Goal: Communication & Community: Ask a question

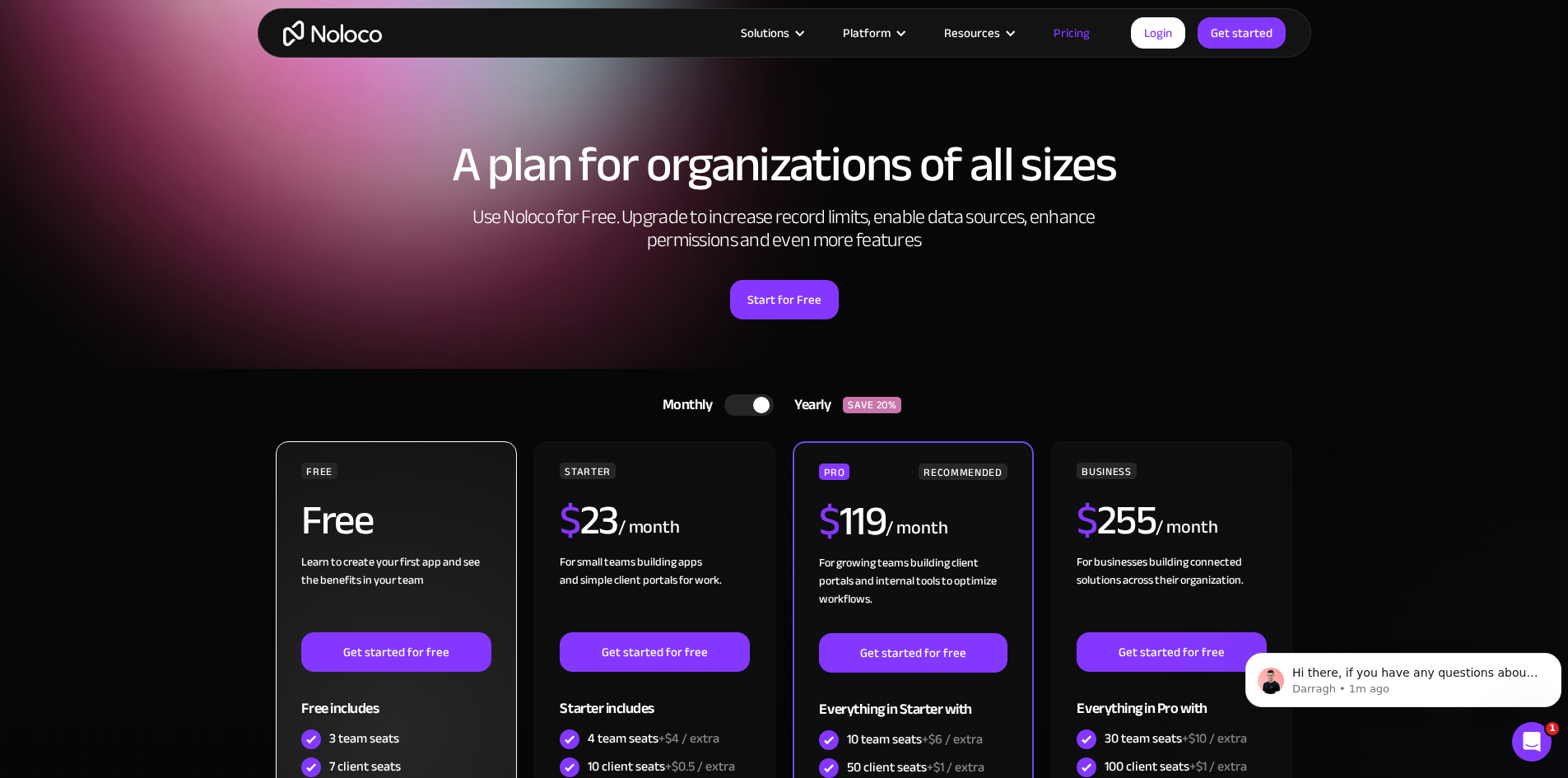
scroll to position [330, 0]
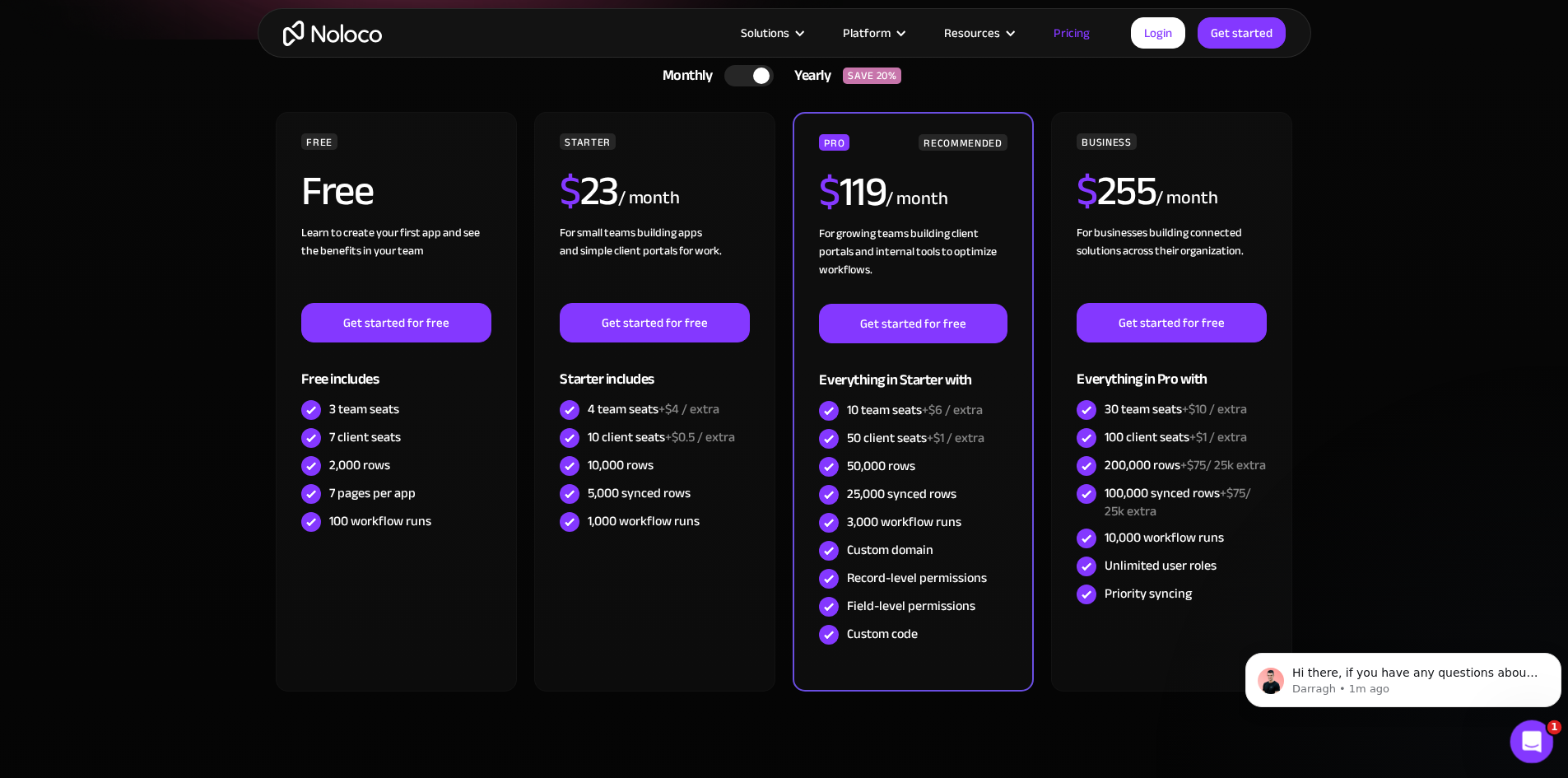
click at [1525, 739] on icon "Open Intercom Messenger" at bounding box center [1529, 740] width 27 height 27
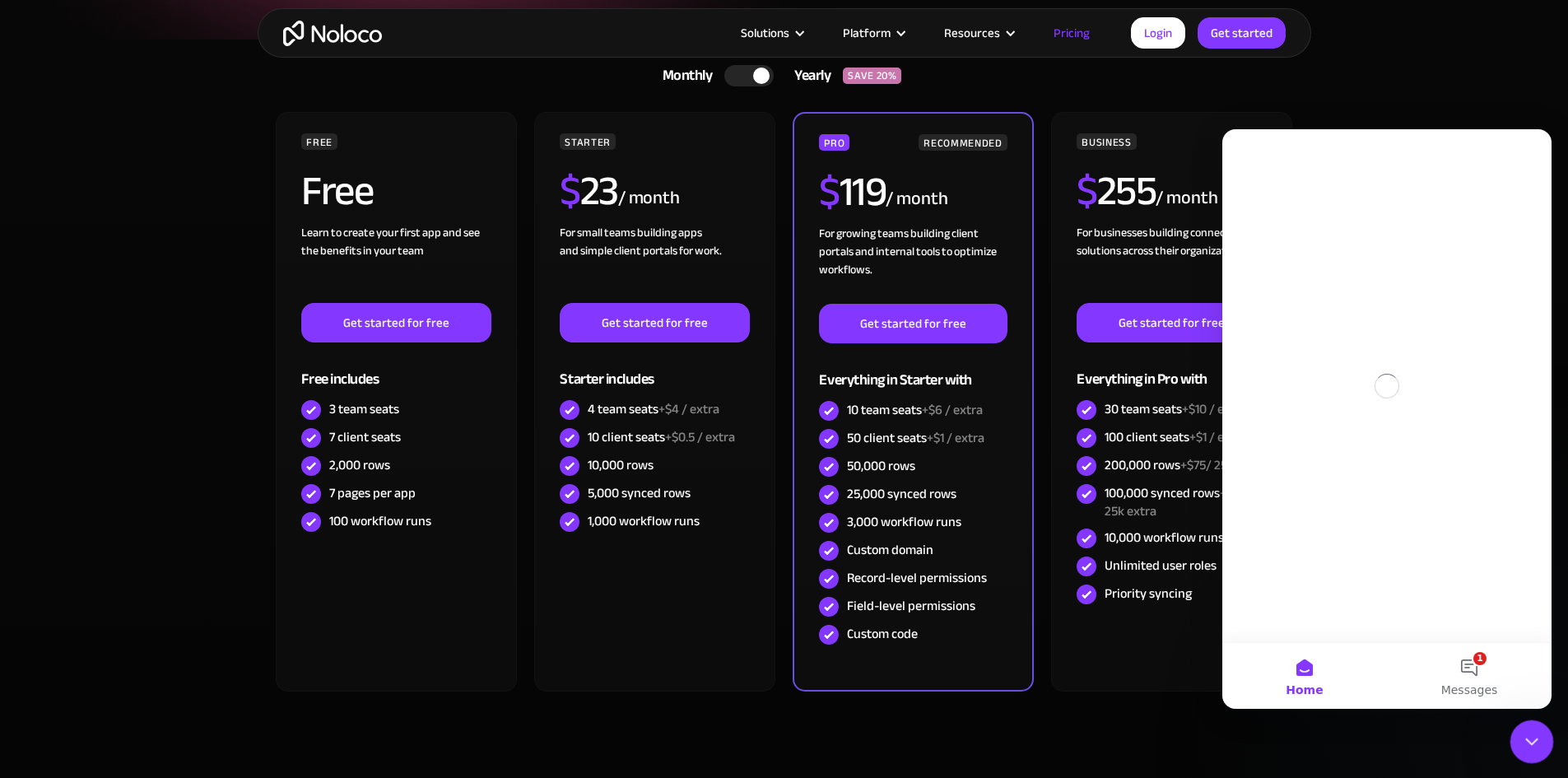
scroll to position [0, 0]
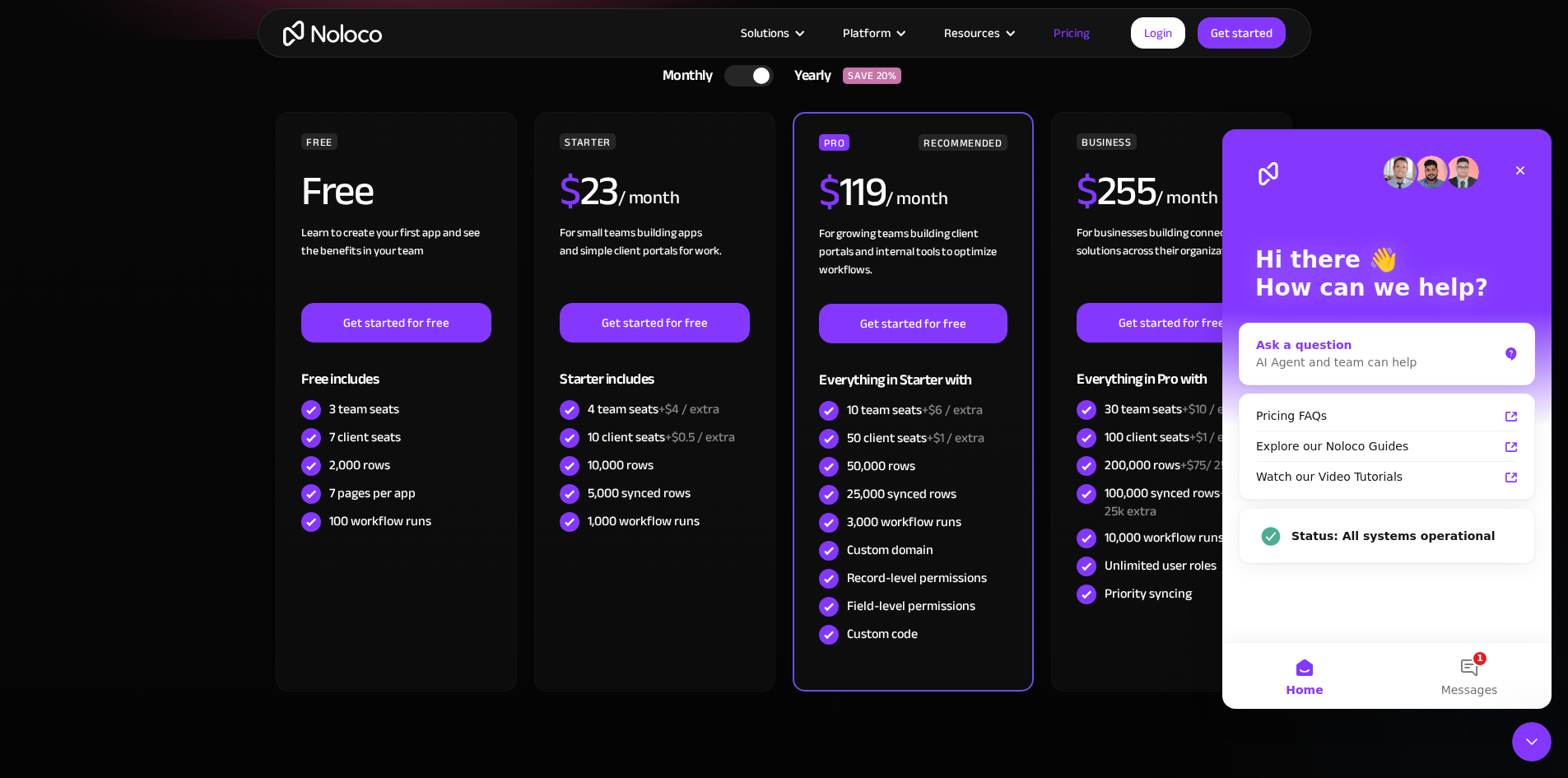
click at [1311, 353] on div "Ask a question" at bounding box center [1377, 345] width 242 height 17
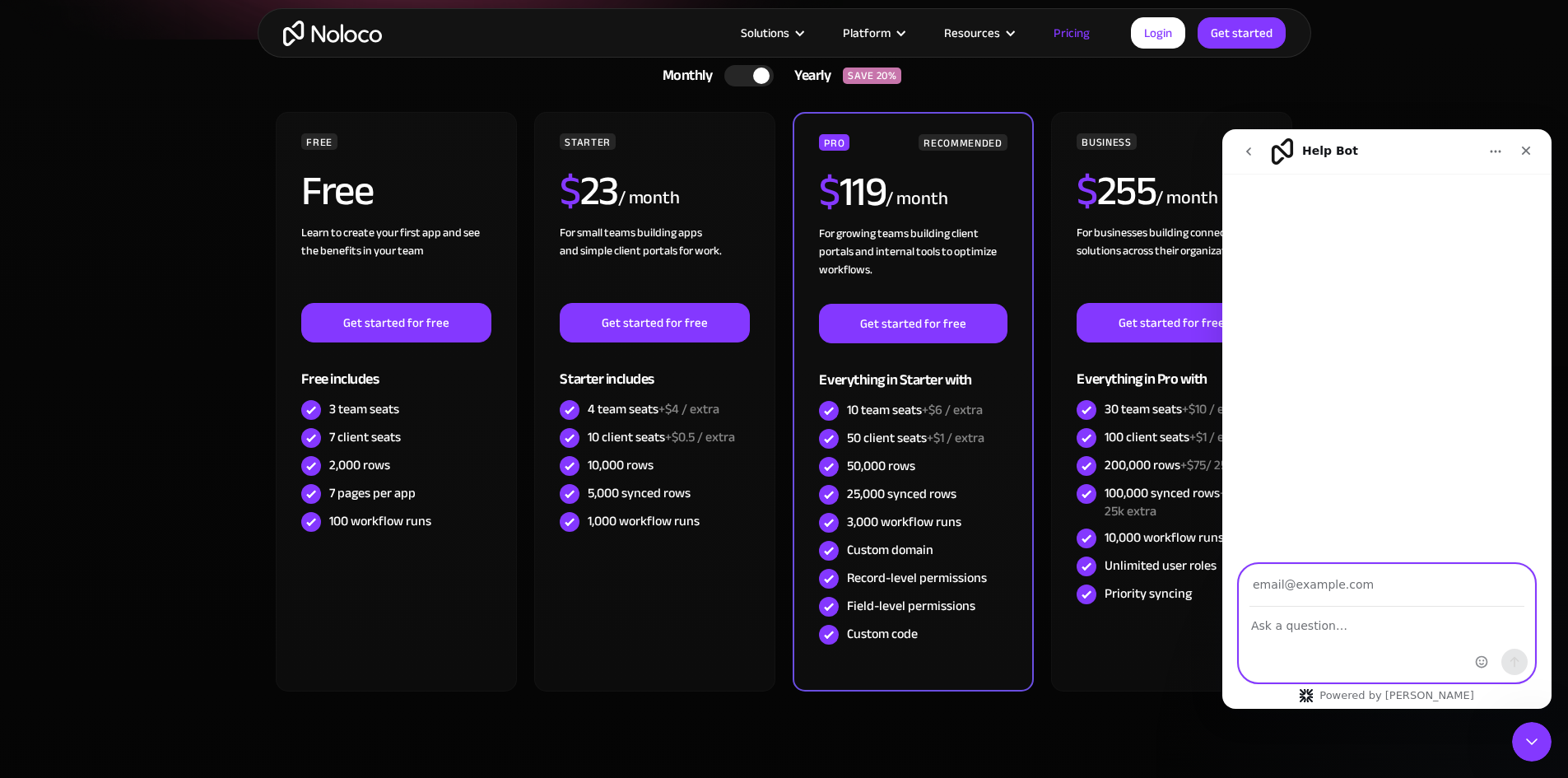
click at [1282, 624] on textarea "Ask a question…" at bounding box center [1386, 622] width 294 height 28
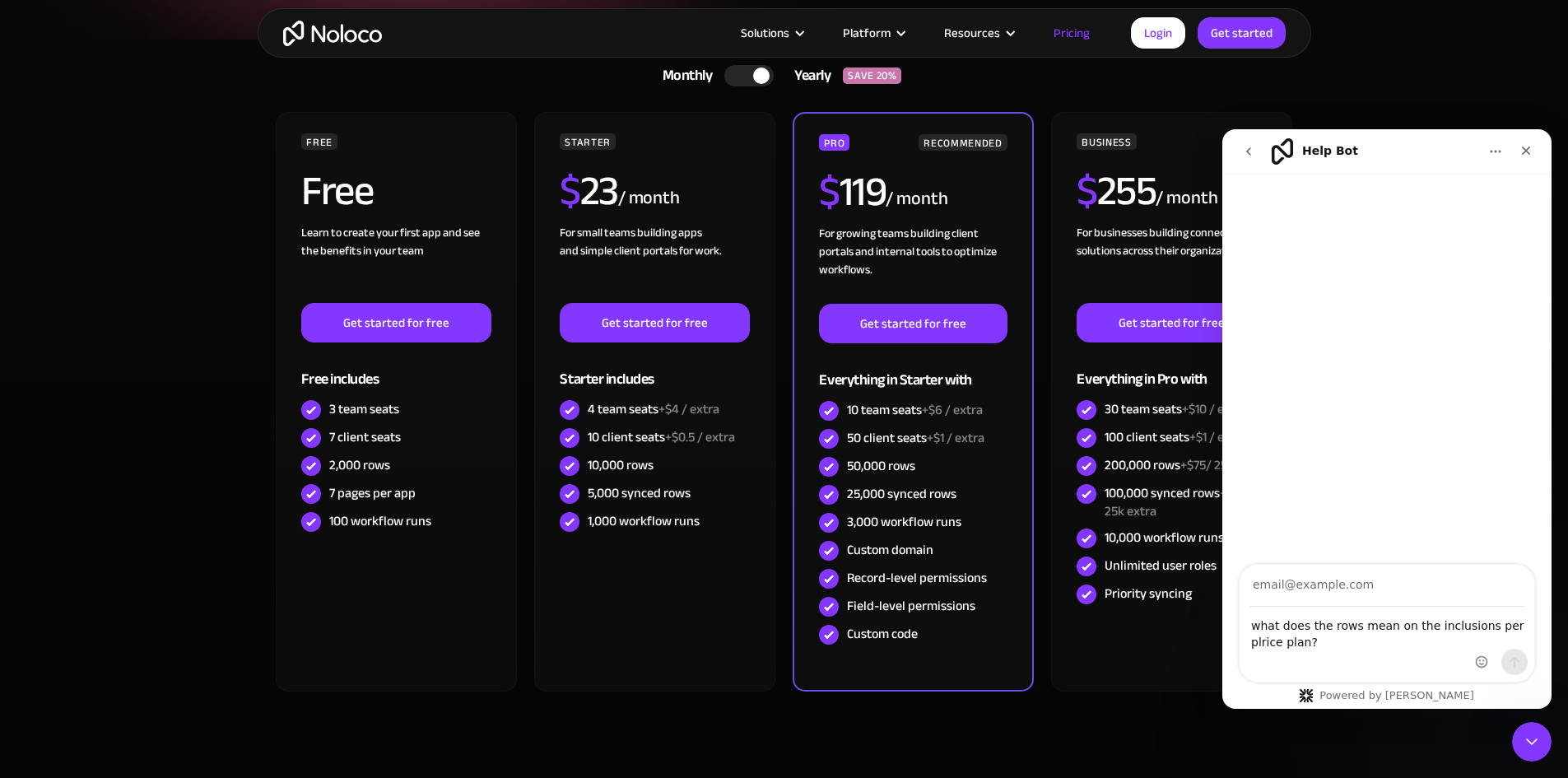
click at [1506, 622] on div "Intercom messenger" at bounding box center [1502, 623] width 65 height 117
click at [1504, 629] on div "Intercom messenger" at bounding box center [1502, 623] width 65 height 117
click at [1419, 643] on textarea "what does the rows mean on the inclusions per plrice plan?" at bounding box center [1386, 630] width 294 height 45
click at [1501, 624] on div "Intercom messenger" at bounding box center [1502, 623] width 65 height 117
click at [1432, 635] on textarea "what does the rows mean on the inclusions per plrice plan?" at bounding box center [1386, 630] width 294 height 45
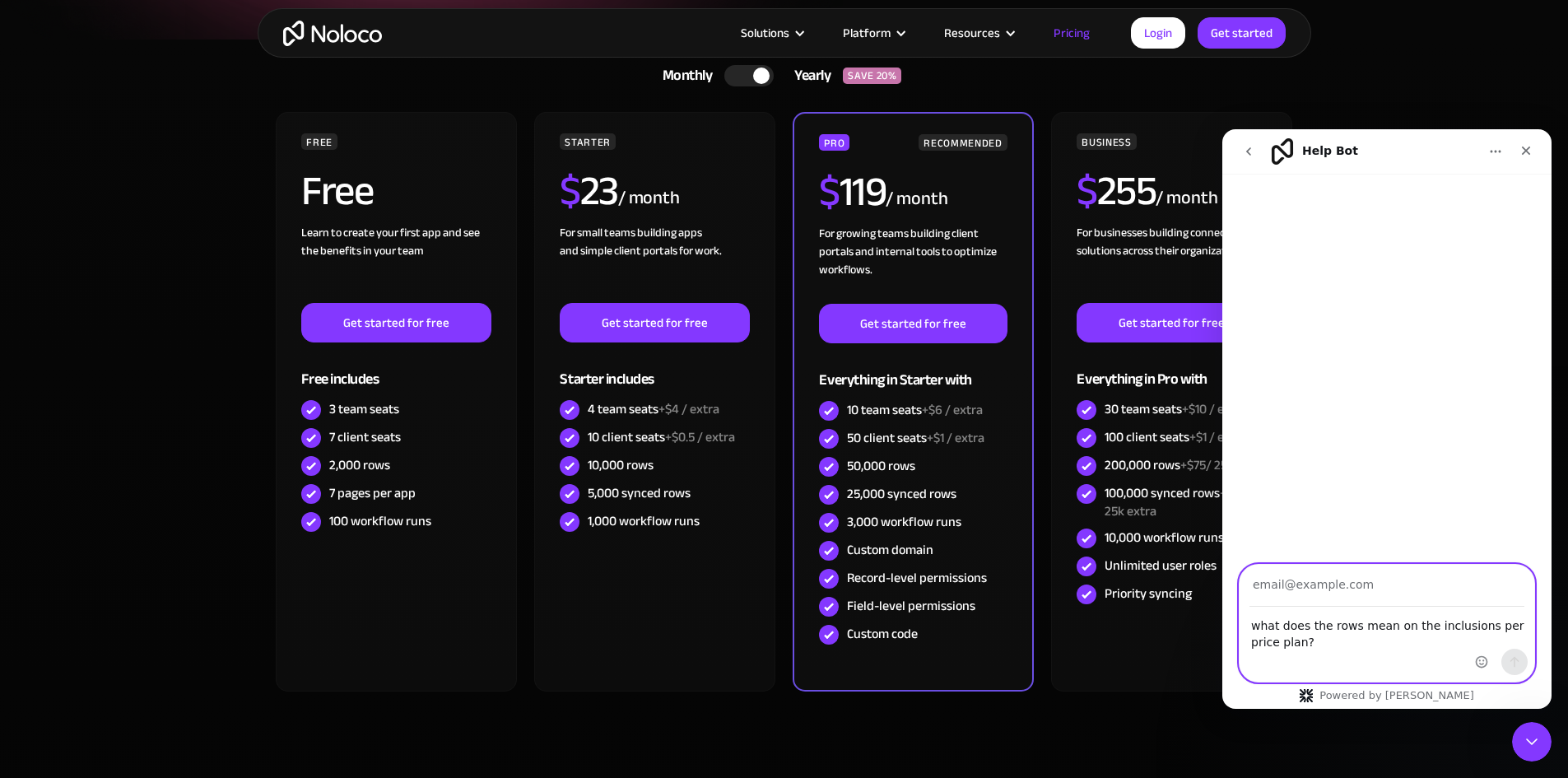
type textarea "what does the rows mean on the inclusions per price plan?"
click at [1311, 592] on input "Your email" at bounding box center [1387, 586] width 275 height 42
type input "[EMAIL_ADDRESS][DOMAIN_NAME]"
click at [1523, 663] on button "Send a message…" at bounding box center [1514, 662] width 27 height 27
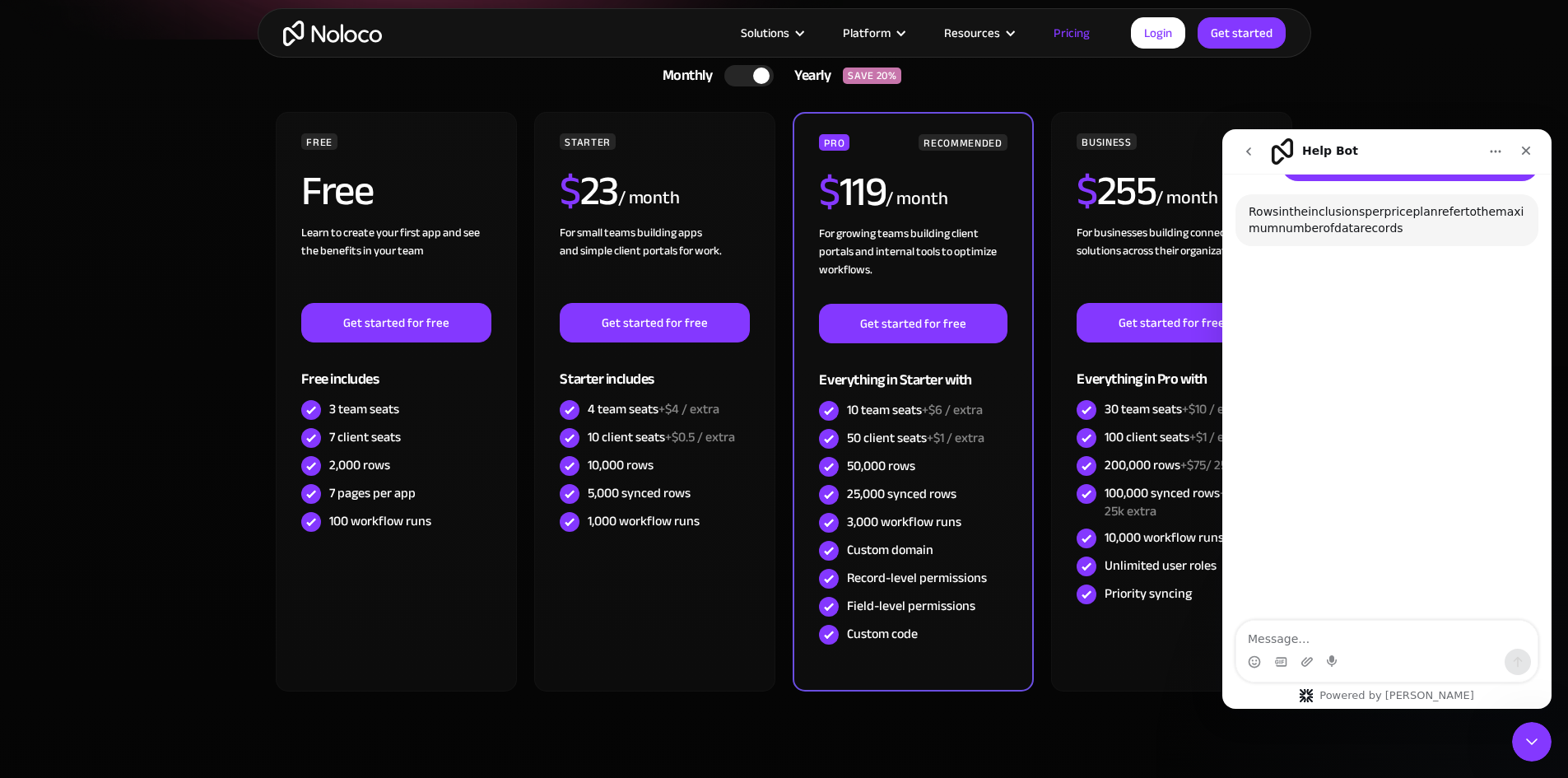
scroll to position [120, 0]
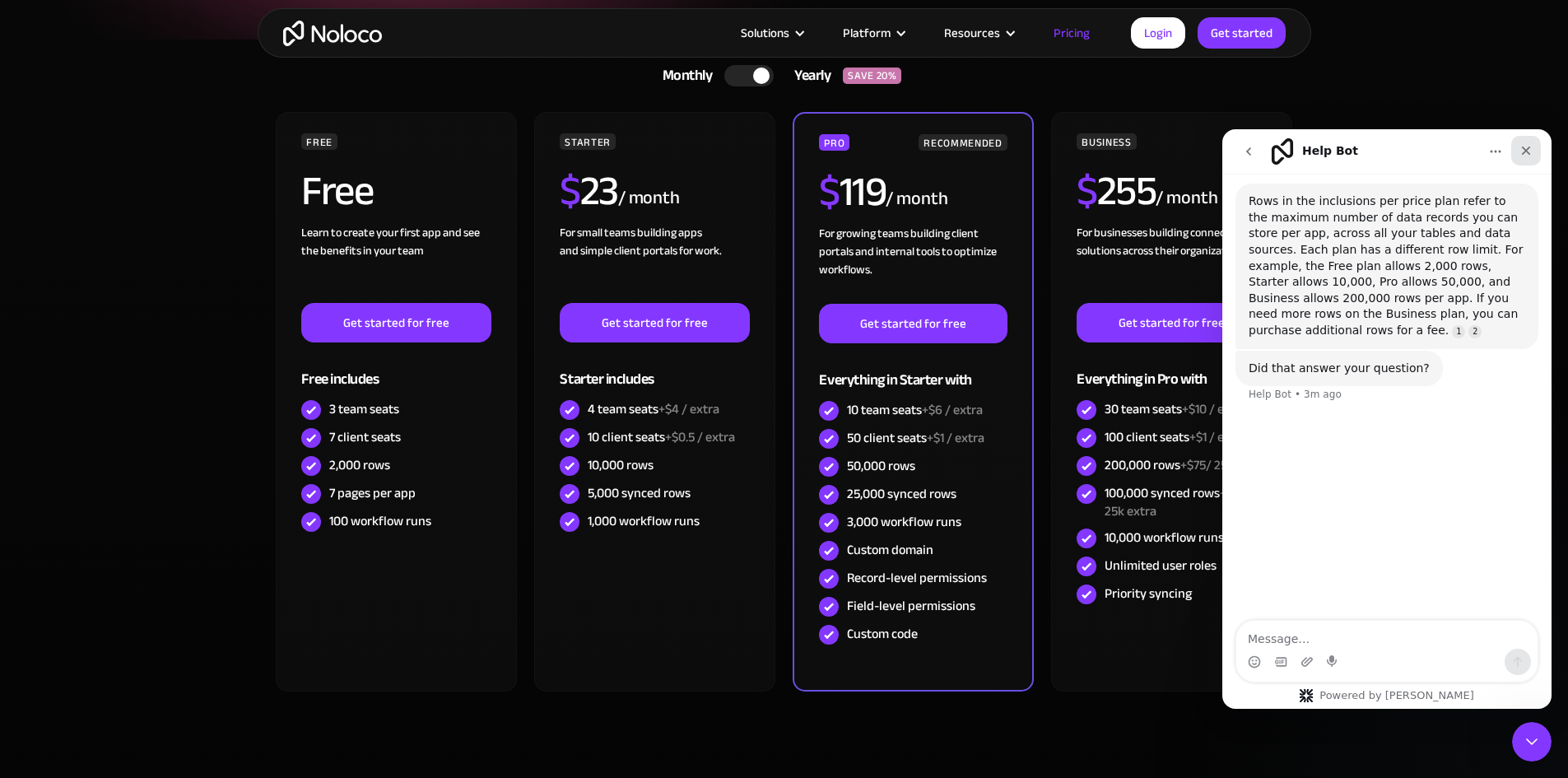
click at [1523, 155] on icon "Close" at bounding box center [1525, 150] width 13 height 13
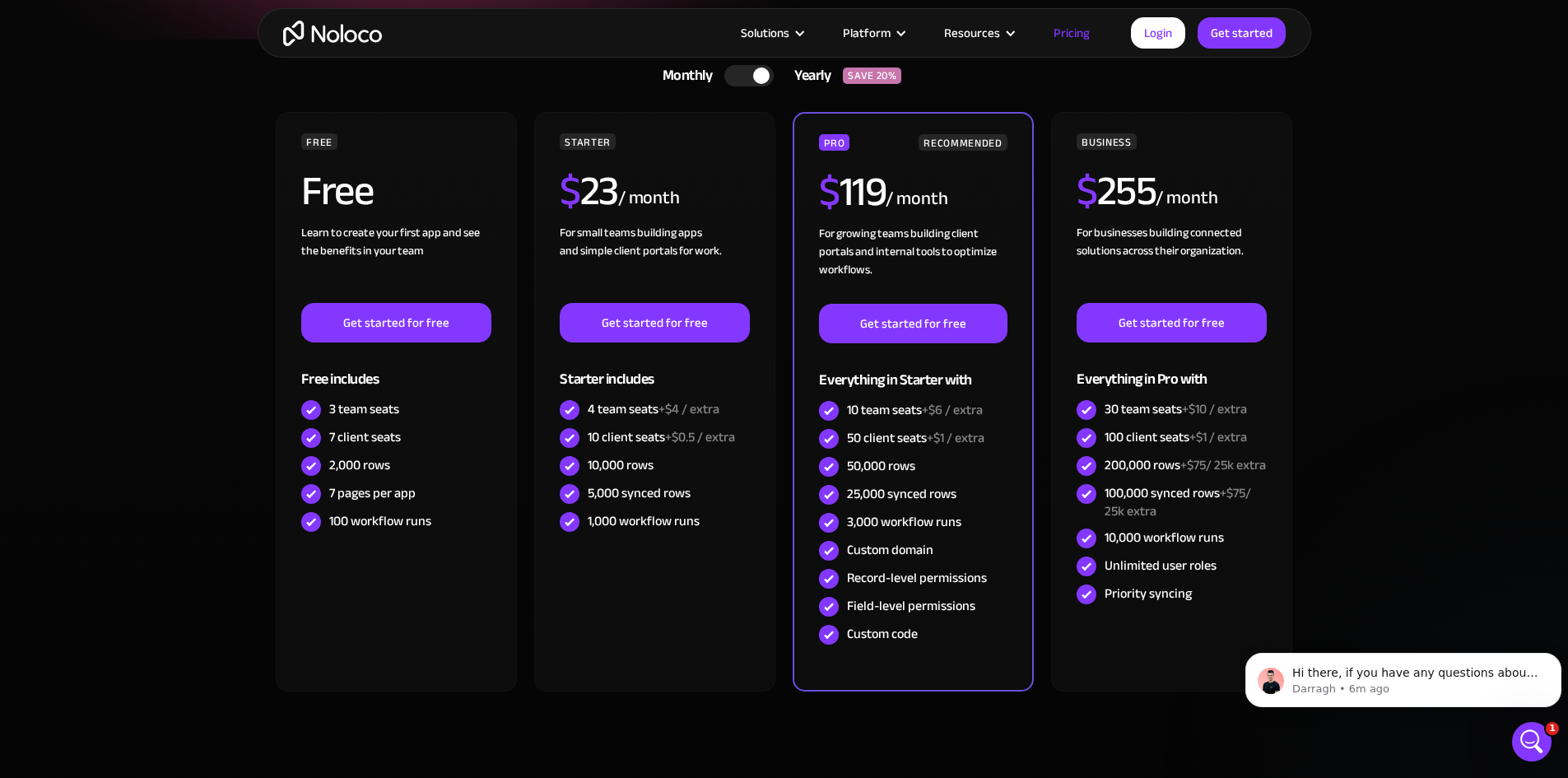
scroll to position [0, 0]
click at [1521, 746] on icon "Open Intercom Messenger" at bounding box center [1529, 740] width 27 height 27
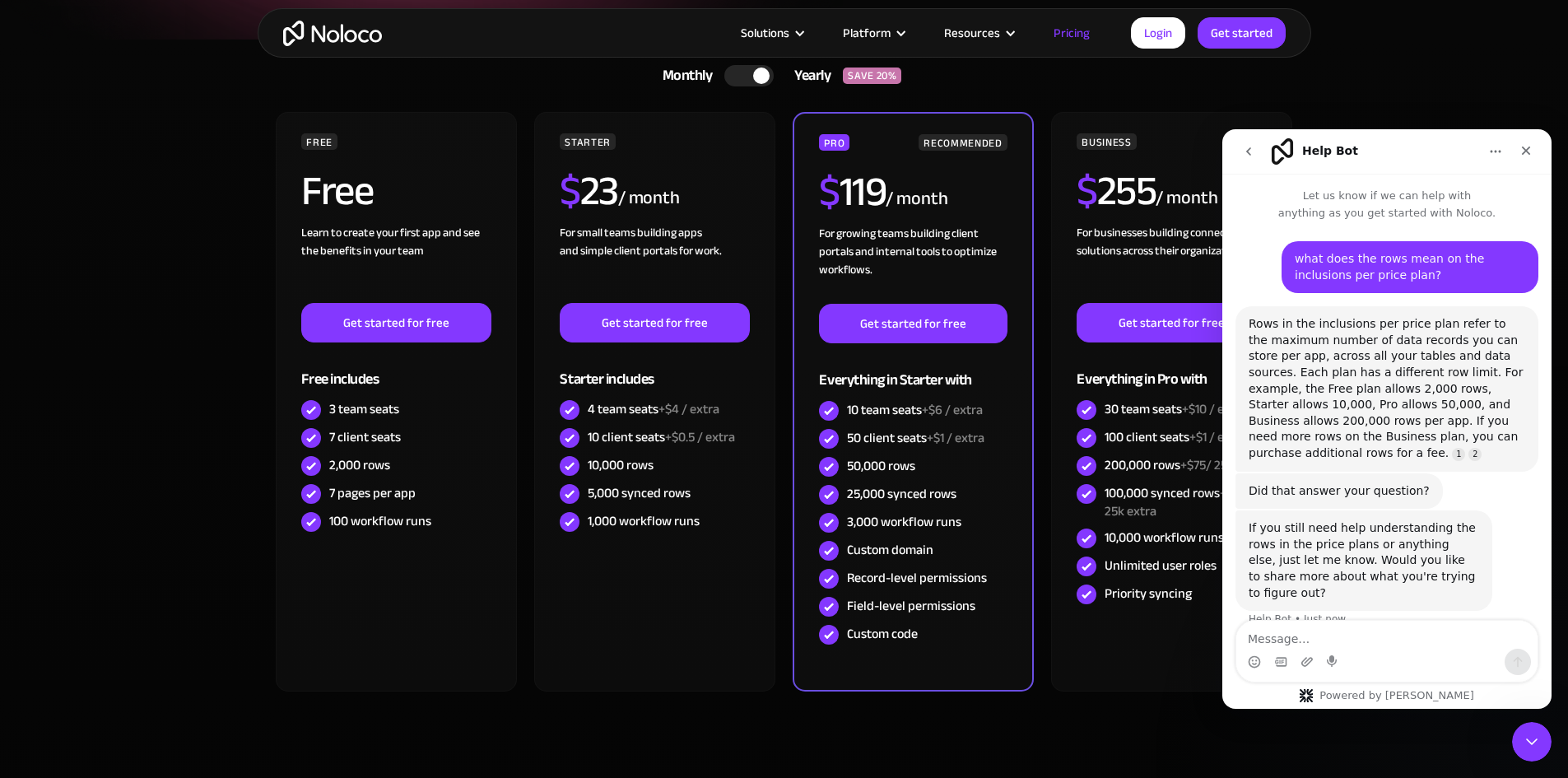
click at [1320, 630] on textarea "Message…" at bounding box center [1386, 635] width 301 height 28
type textarea "is the rows total of all data table?"
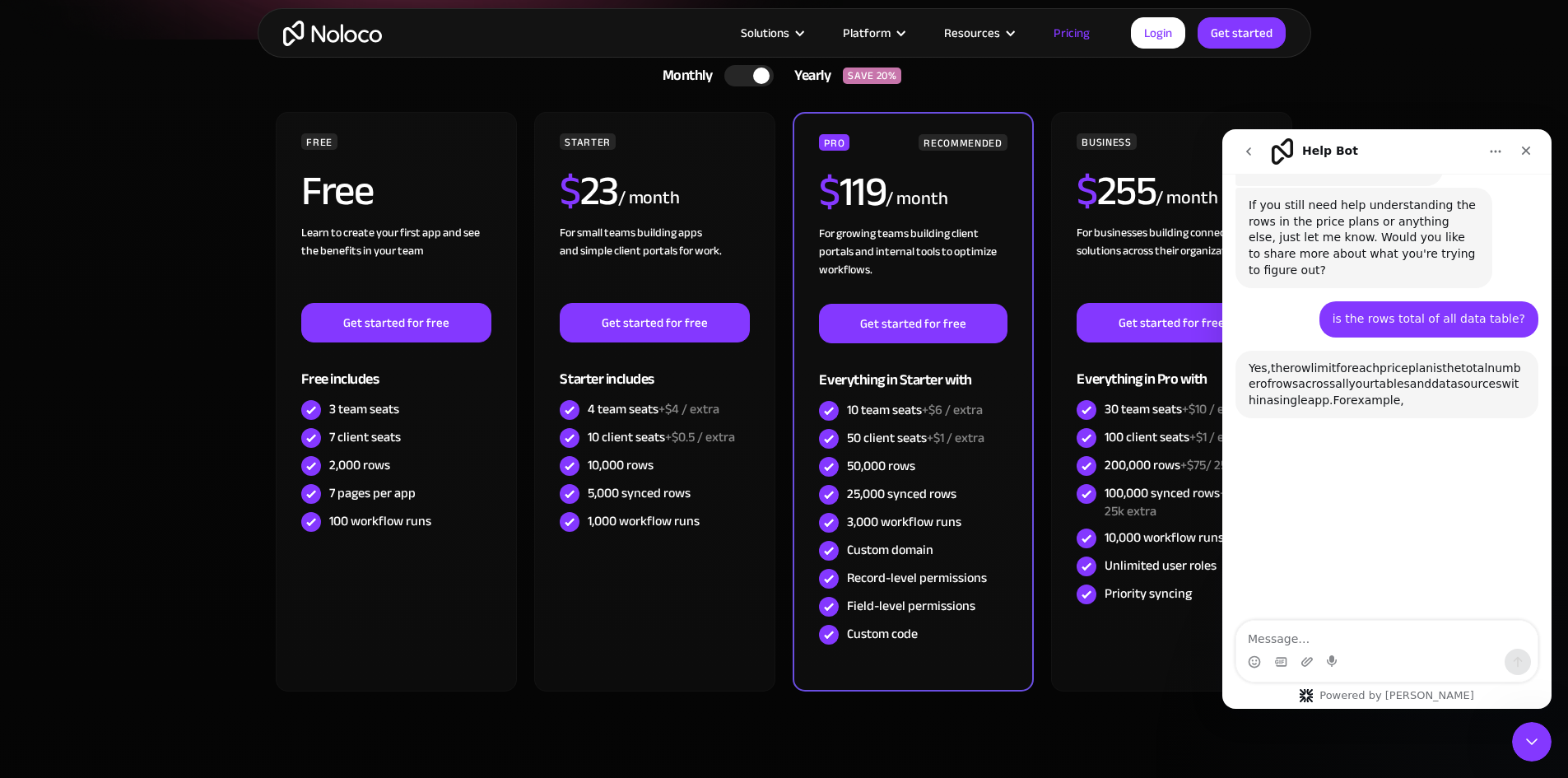
scroll to position [422, 0]
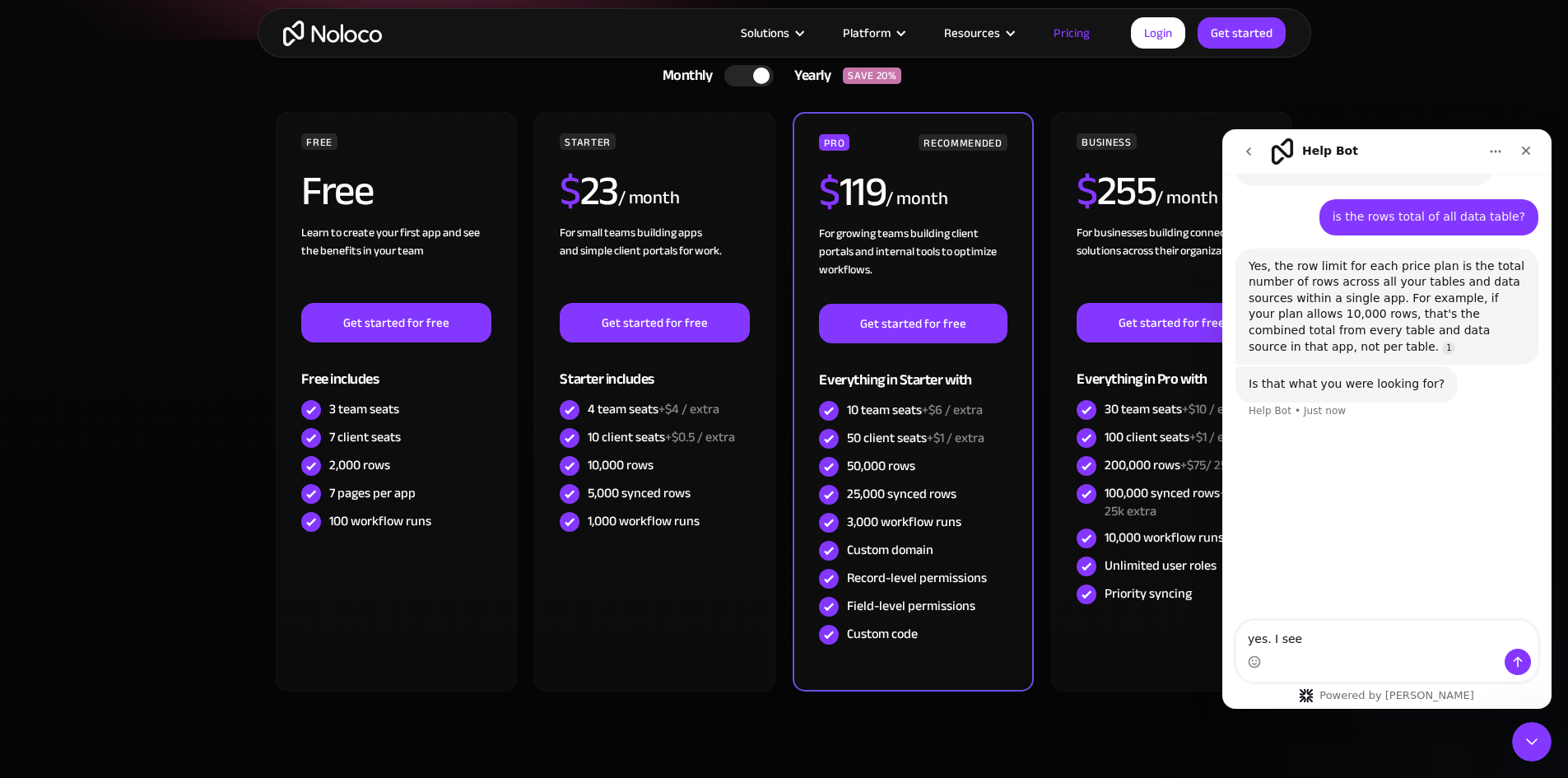
type textarea "yes. I see."
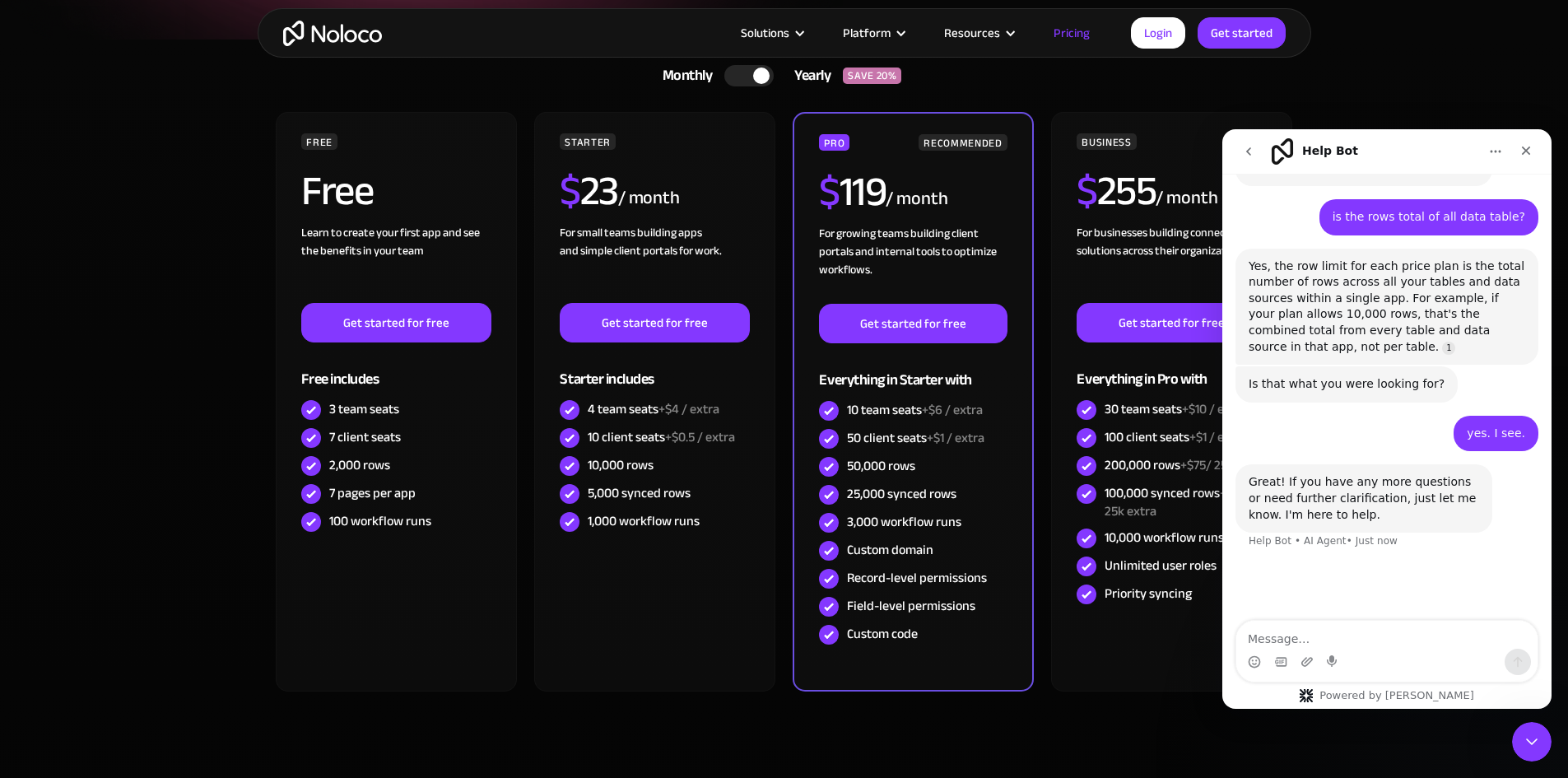
click at [762, 71] on div at bounding box center [760, 76] width 16 height 16
